Goal: Navigation & Orientation: Find specific page/section

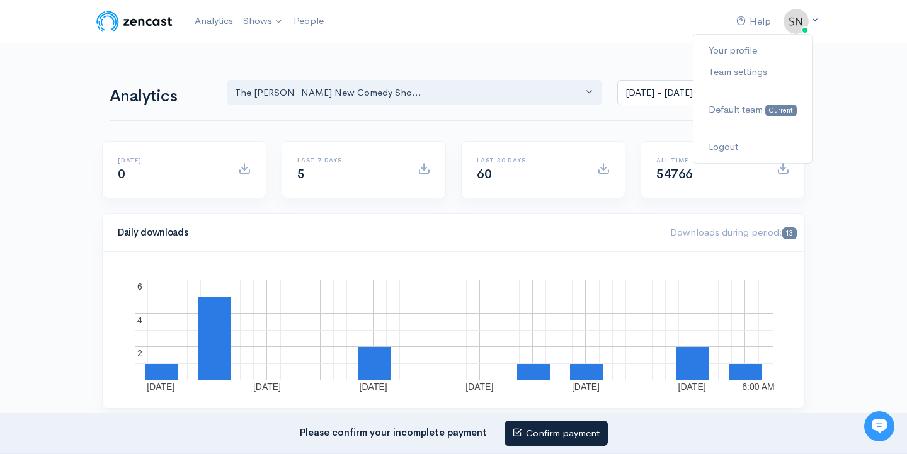
click at [794, 22] on img at bounding box center [796, 21] width 25 height 25
click at [748, 69] on link "Team settings" at bounding box center [752, 72] width 118 height 22
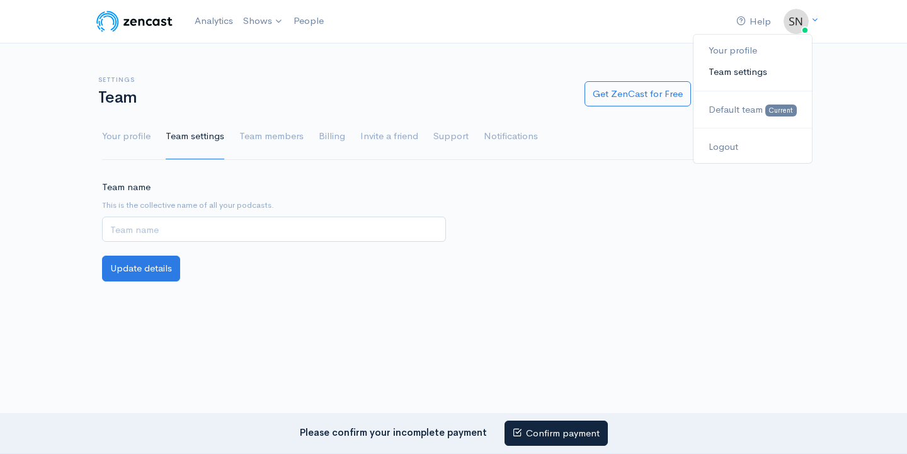
click at [759, 71] on link "Team settings" at bounding box center [752, 72] width 118 height 22
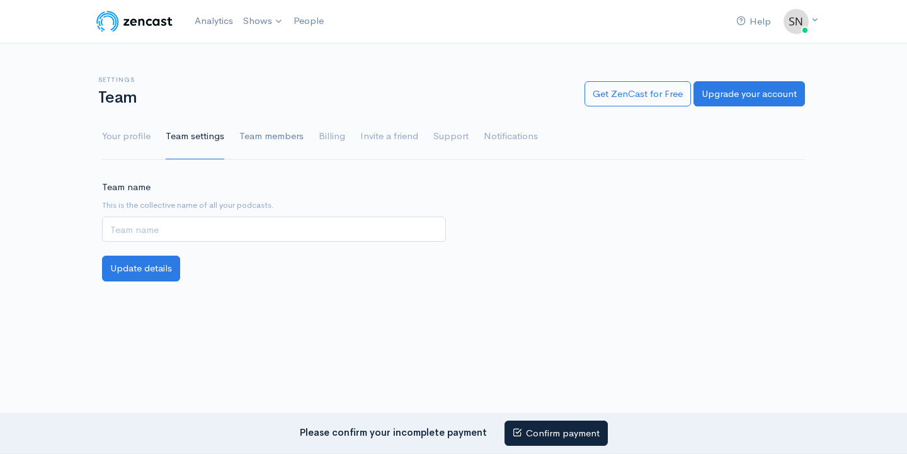
click at [280, 136] on link "Team members" at bounding box center [271, 136] width 64 height 45
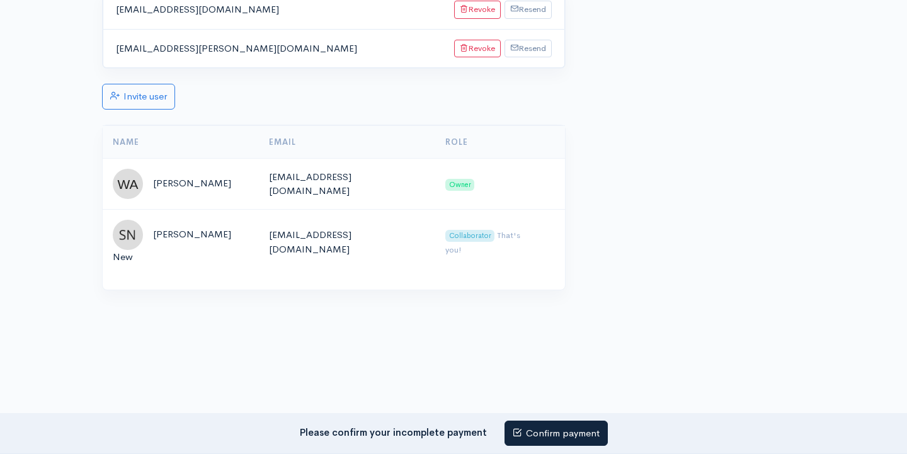
scroll to position [209, 0]
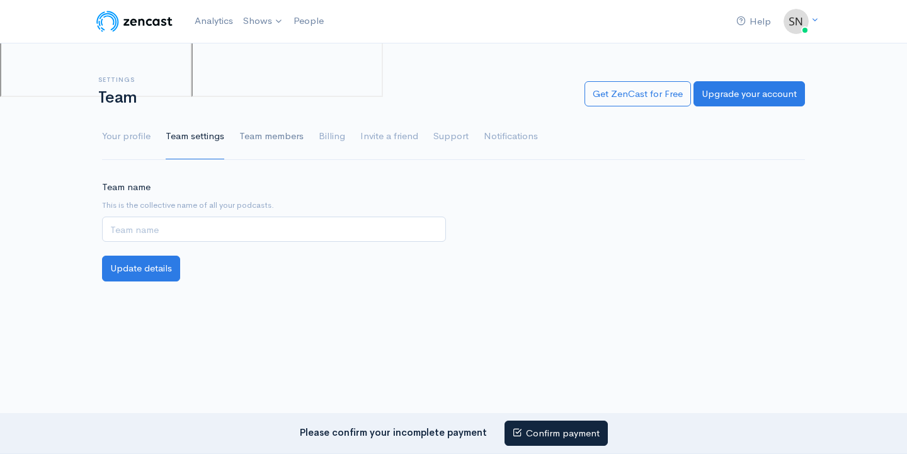
click at [253, 136] on link "Team members" at bounding box center [271, 136] width 64 height 45
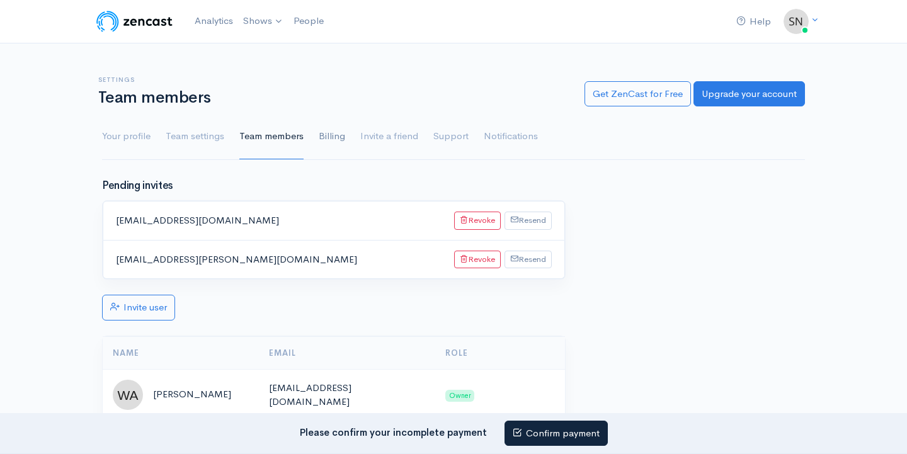
click at [325, 135] on link "Billing" at bounding box center [332, 136] width 26 height 45
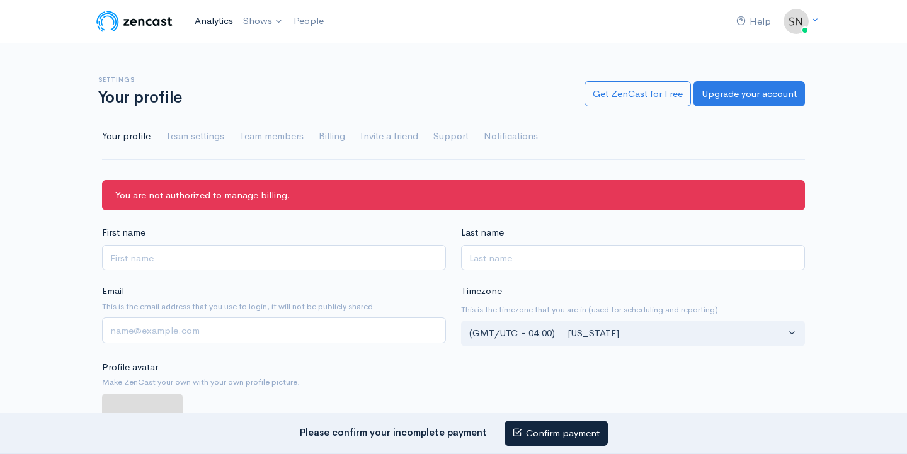
click at [212, 23] on link "Analytics" at bounding box center [214, 21] width 49 height 27
